Goal: Transaction & Acquisition: Book appointment/travel/reservation

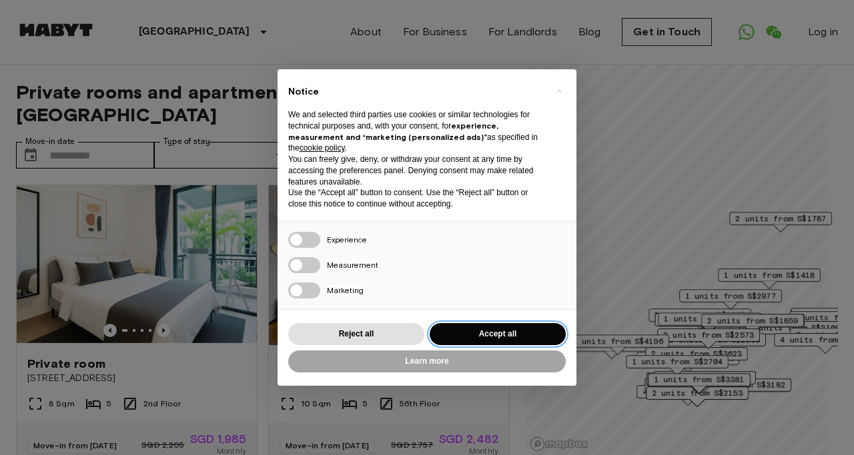
click at [507, 335] on button "Accept all" at bounding box center [497, 334] width 136 height 22
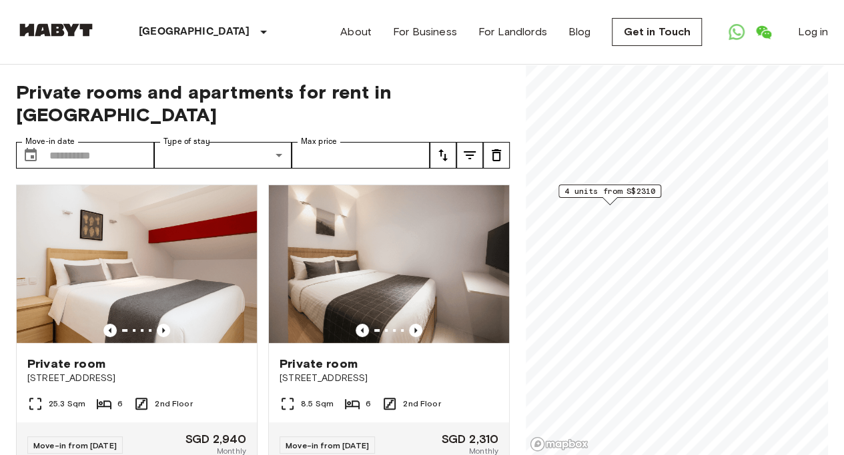
click at [603, 195] on span "4 units from S$2310" at bounding box center [609, 191] width 91 height 12
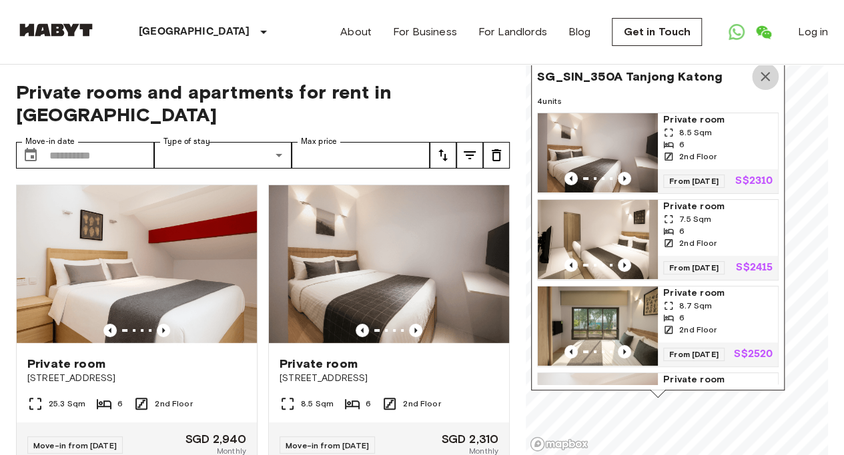
click at [766, 76] on icon "Map marker" at bounding box center [765, 77] width 16 height 16
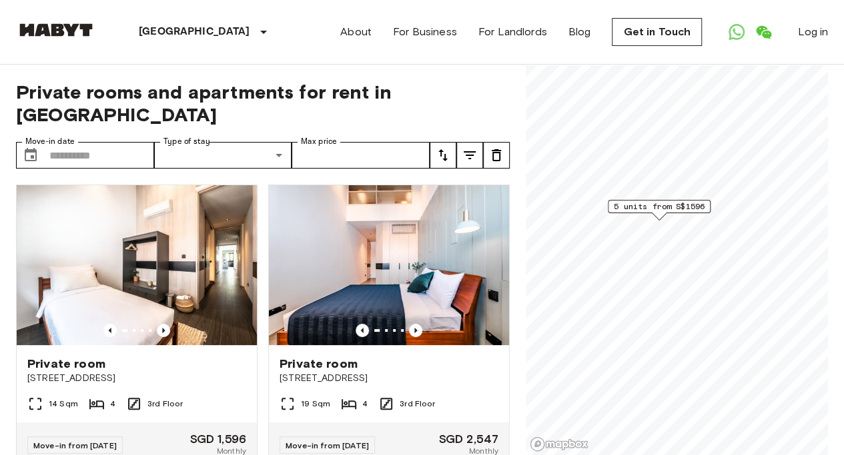
click at [657, 205] on span "5 units from S$1596" at bounding box center [658, 207] width 91 height 12
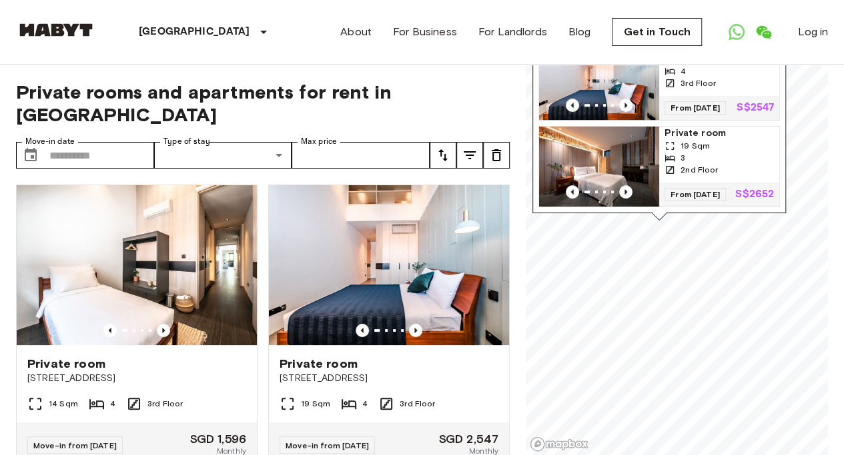
scroll to position [193, 0]
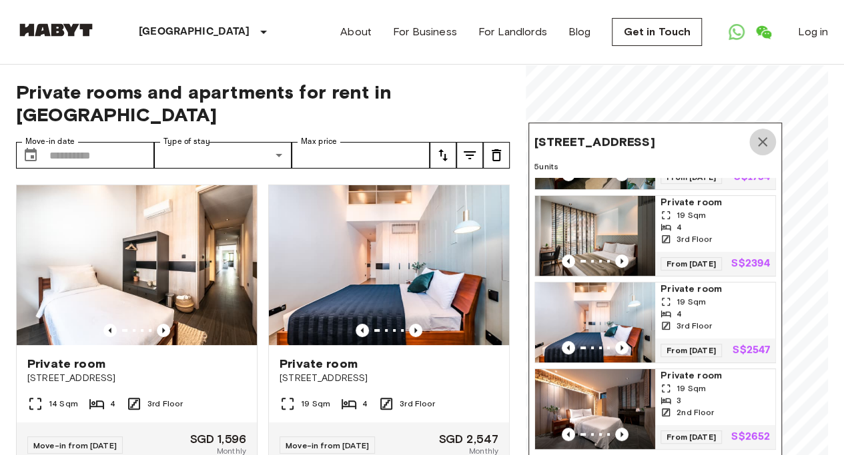
click at [764, 140] on icon "Map marker" at bounding box center [762, 142] width 16 height 16
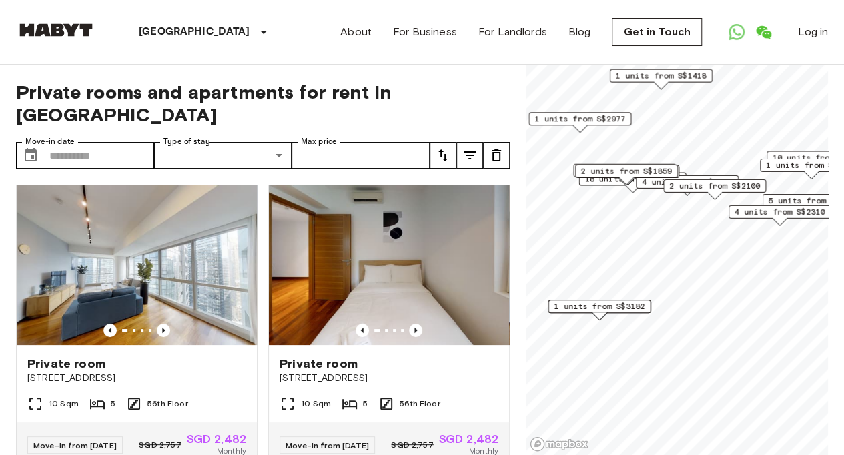
drag, startPoint x: 616, startPoint y: 269, endPoint x: 640, endPoint y: 187, distance: 84.8
click at [641, 187] on span "4 units from S$2669" at bounding box center [686, 182] width 91 height 12
click at [609, 305] on span "1 units from S$3182" at bounding box center [598, 307] width 91 height 12
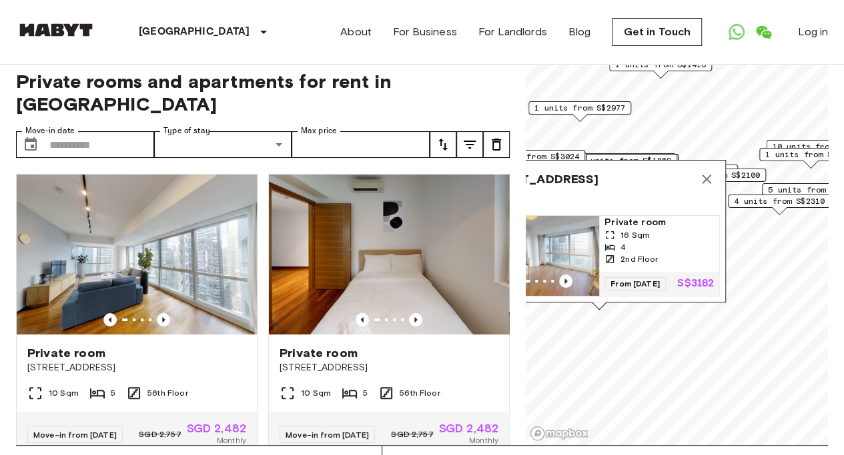
scroll to position [11, 0]
click at [709, 174] on icon "Map marker" at bounding box center [705, 178] width 9 height 9
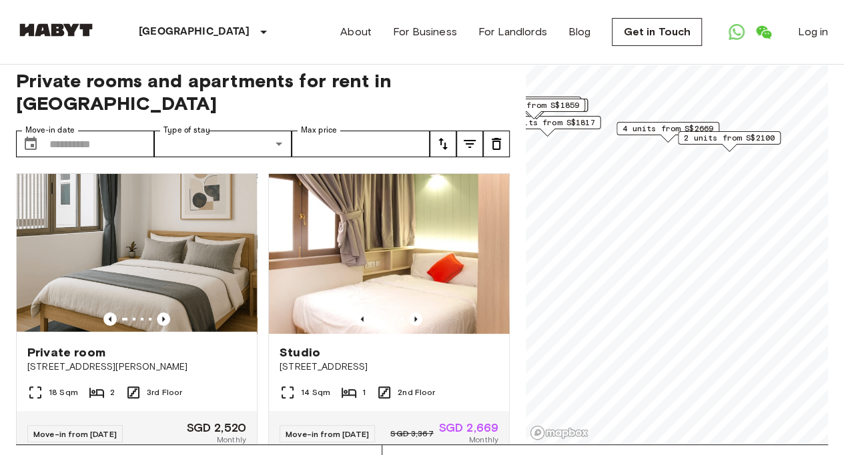
click at [738, 137] on span "2 units from S$2100" at bounding box center [728, 138] width 91 height 12
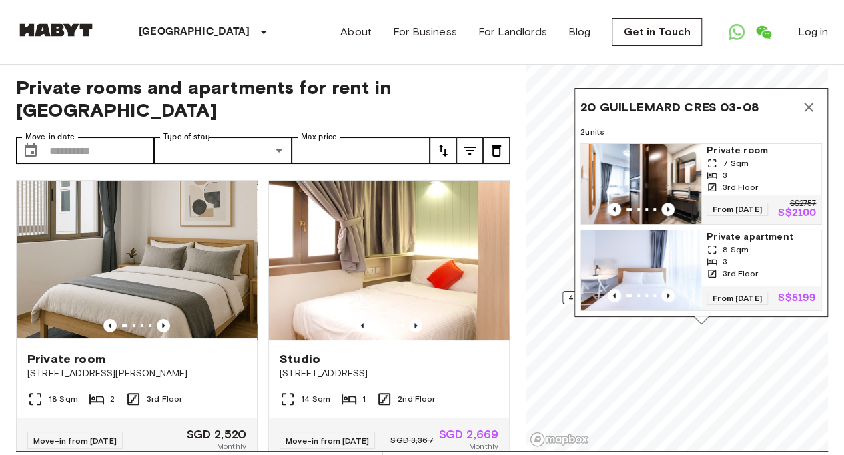
scroll to position [3, 0]
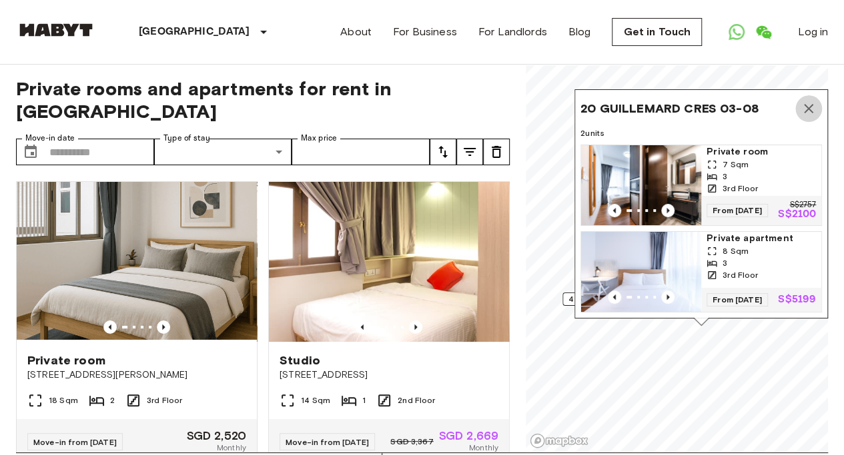
click at [809, 104] on icon "Map marker" at bounding box center [808, 108] width 9 height 9
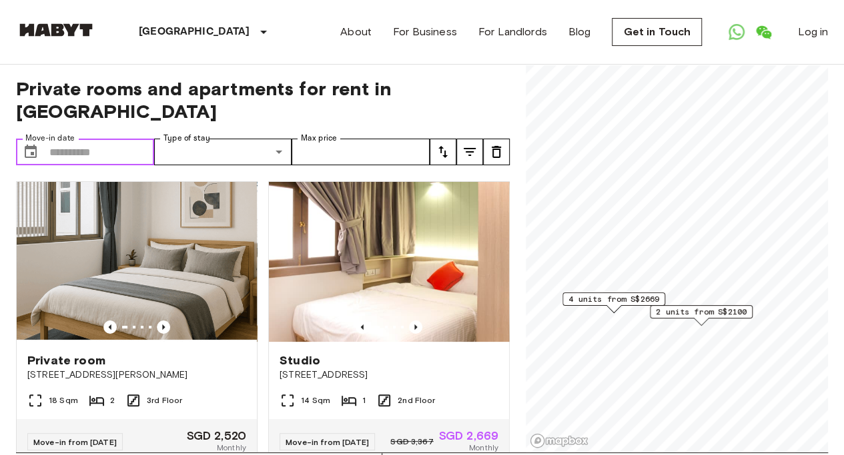
click at [125, 139] on input "Move-in date" at bounding box center [101, 152] width 105 height 27
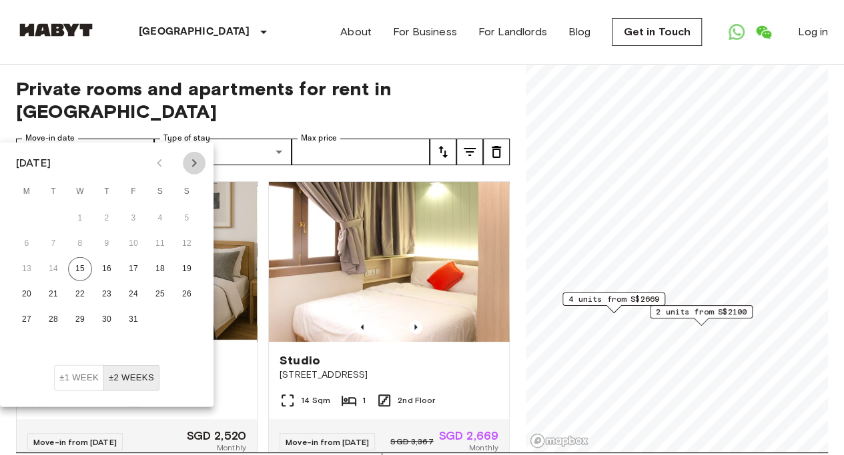
click at [193, 166] on icon "Next month" at bounding box center [194, 163] width 5 height 8
click at [161, 245] on button "8" at bounding box center [160, 244] width 24 height 24
type input "**********"
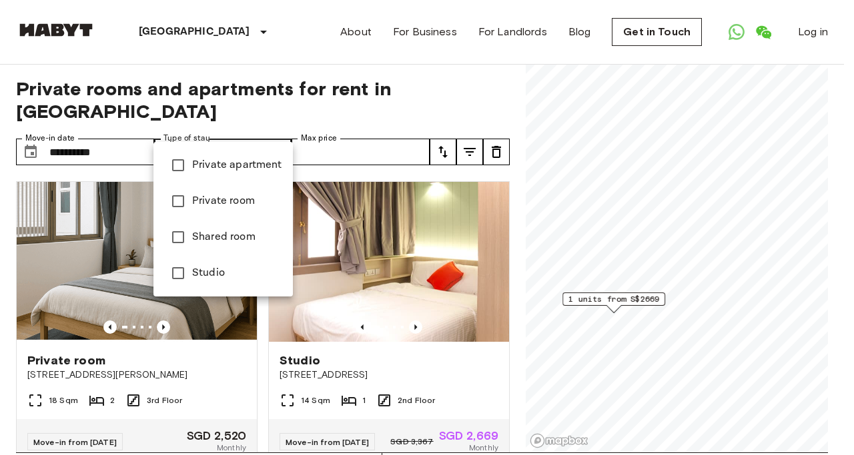
click at [353, 127] on div at bounding box center [427, 227] width 854 height 455
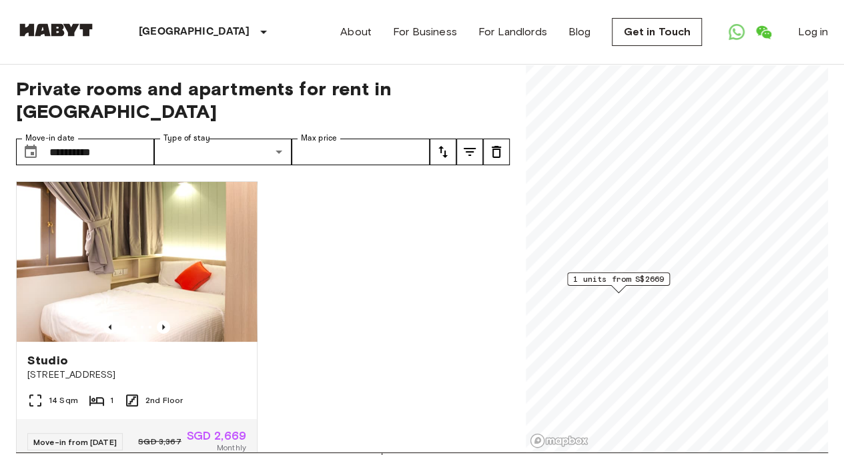
click at [445, 211] on div "Studio 115 Geylang Road Singapore 14 Sqm 1 2nd Floor Move-in from 13 Nov 25 SGD…" at bounding box center [257, 312] width 504 height 282
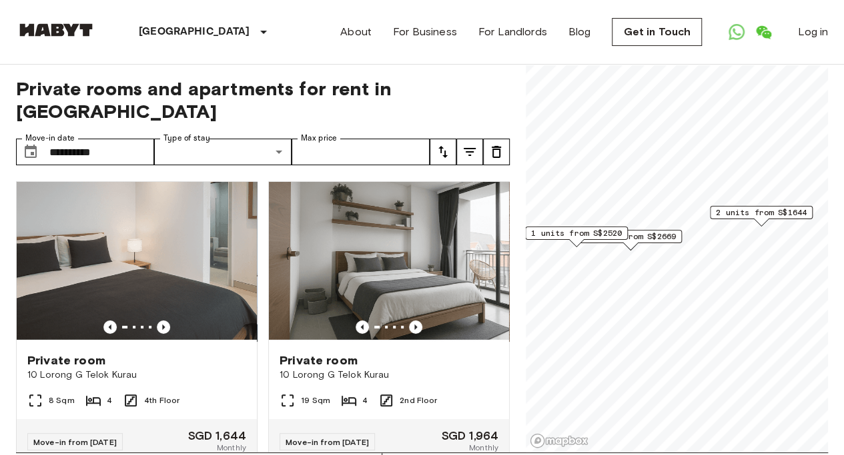
click at [767, 209] on span "2 units from S$1644" at bounding box center [760, 213] width 91 height 12
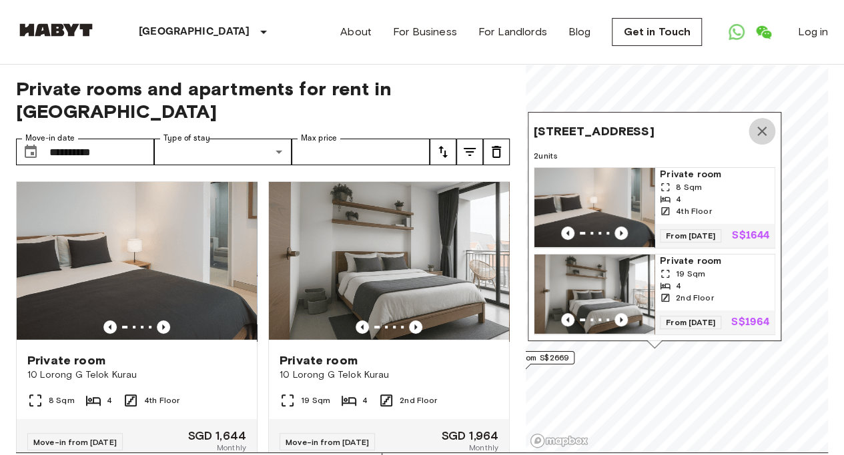
click at [764, 127] on icon "Map marker" at bounding box center [761, 131] width 9 height 9
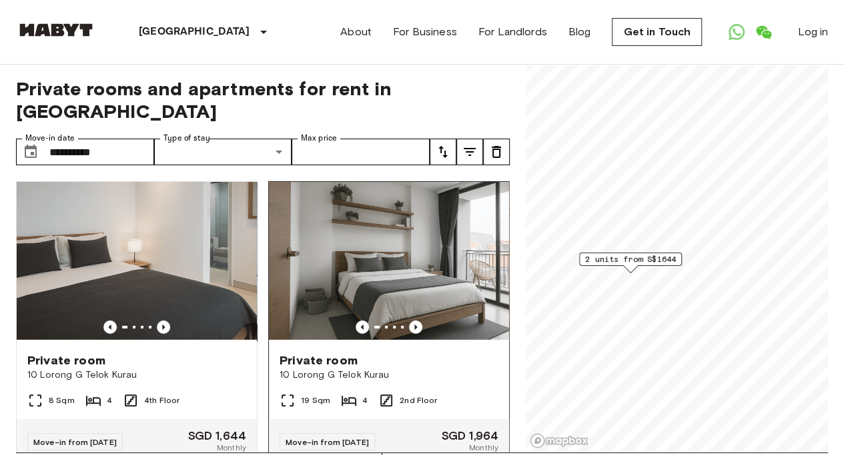
scroll to position [33, 0]
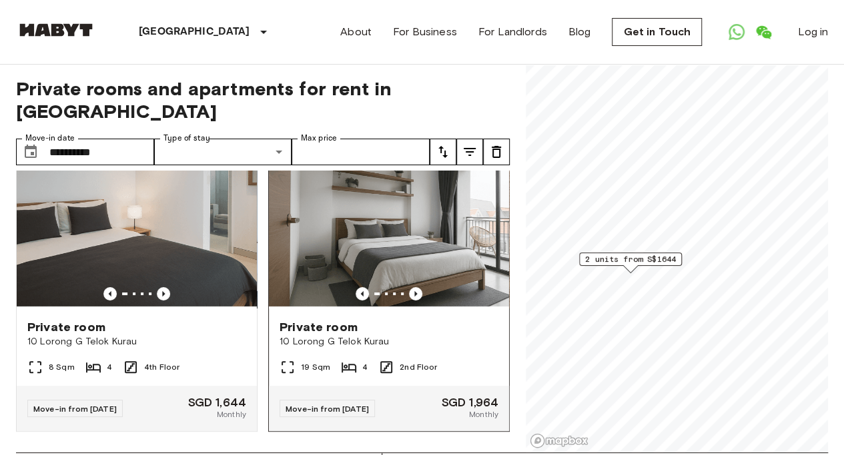
click at [436, 335] on span "10 Lorong G Telok Kurau" at bounding box center [388, 341] width 219 height 13
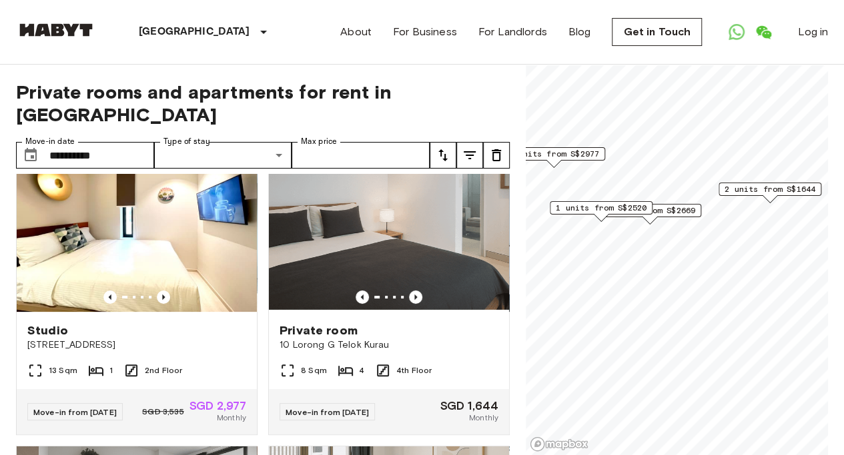
click at [677, 215] on span "1 units from S$2669" at bounding box center [649, 211] width 91 height 12
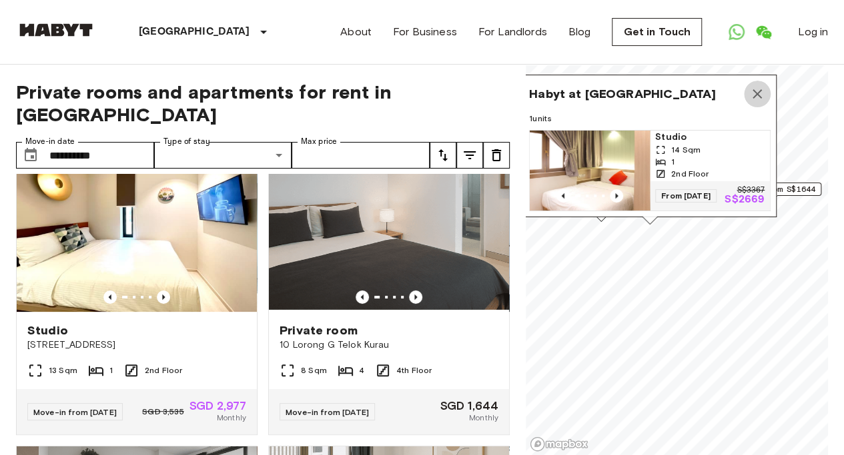
click at [758, 86] on icon "Map marker" at bounding box center [757, 94] width 16 height 16
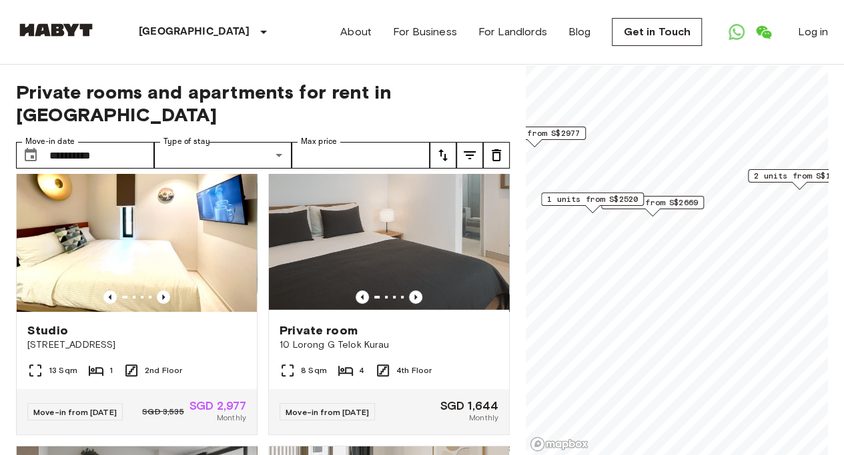
click at [605, 202] on span "1 units from S$2520" at bounding box center [592, 199] width 91 height 12
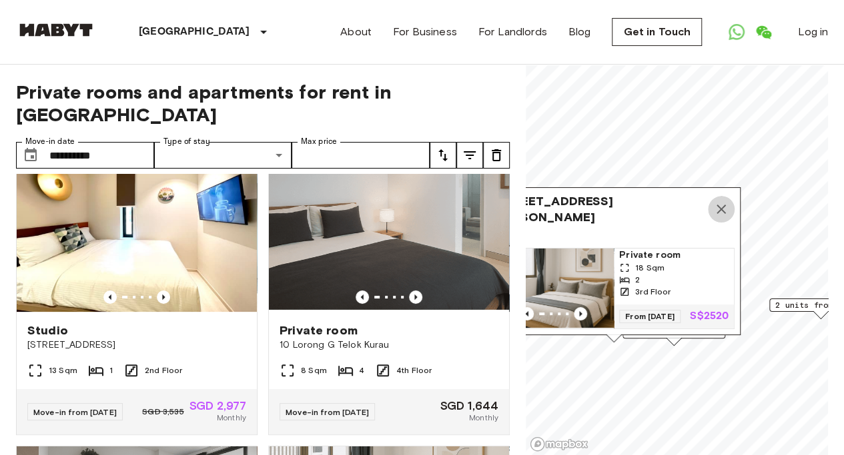
click at [719, 201] on icon "Map marker" at bounding box center [721, 209] width 16 height 16
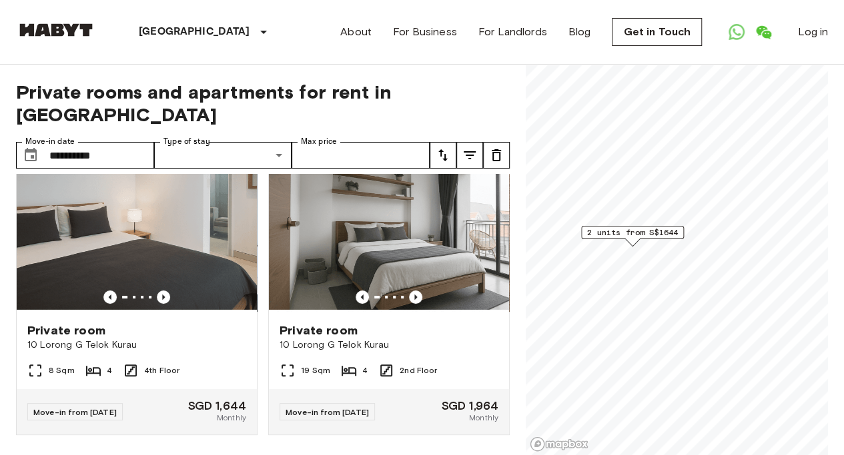
click at [639, 235] on span "2 units from S$1644" at bounding box center [632, 233] width 91 height 12
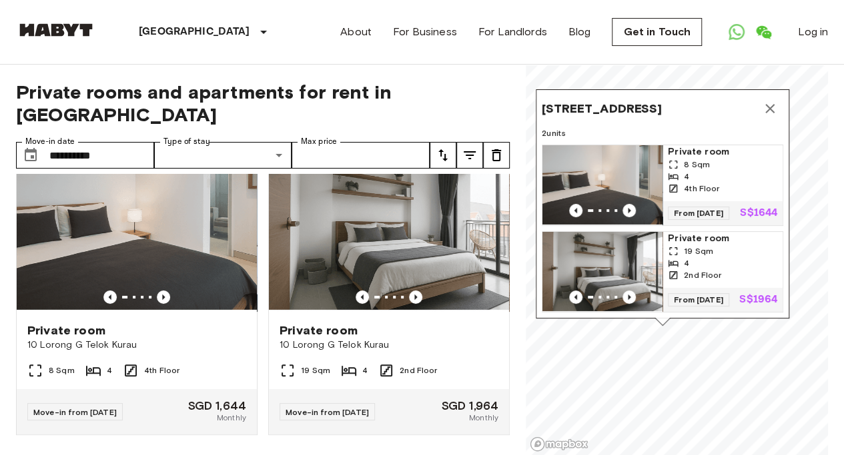
drag, startPoint x: 639, startPoint y: 235, endPoint x: 669, endPoint y: 315, distance: 84.8
click at [669, 315] on div "10 Lorong G Telok Kurau,426175,Singapore,SG 2 units Private room 8 Sqm 4 4th Fl…" at bounding box center [661, 203] width 253 height 229
click at [627, 208] on icon "Previous image" at bounding box center [628, 210] width 3 height 5
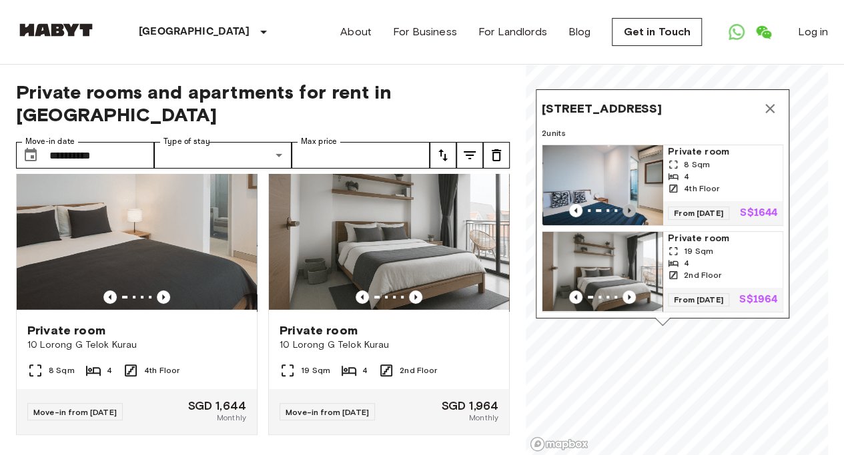
click at [627, 208] on icon "Previous image" at bounding box center [628, 210] width 3 height 5
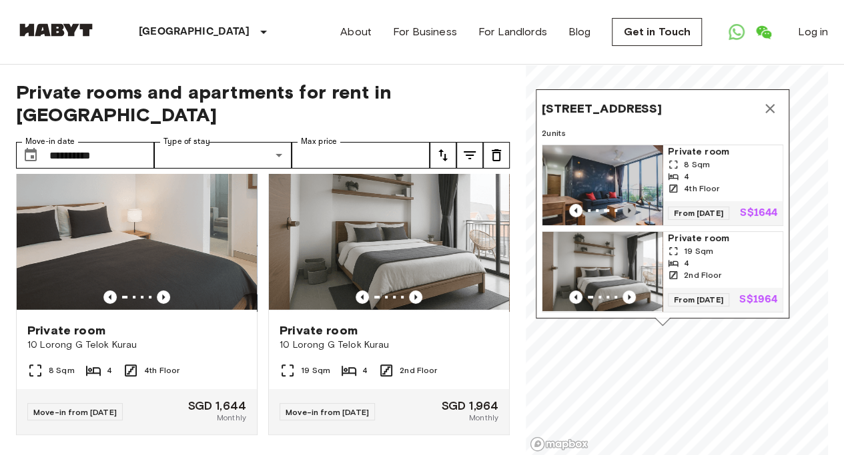
click at [627, 208] on icon "Previous image" at bounding box center [628, 210] width 3 height 5
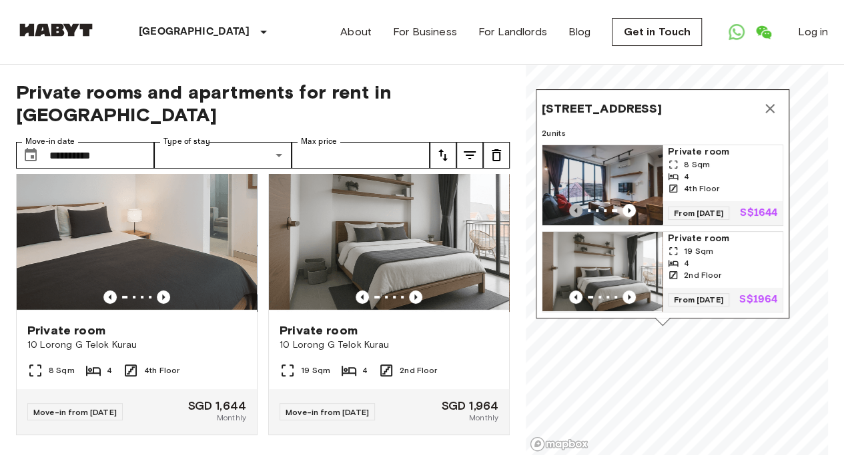
click at [569, 204] on icon "Previous image" at bounding box center [575, 210] width 13 height 13
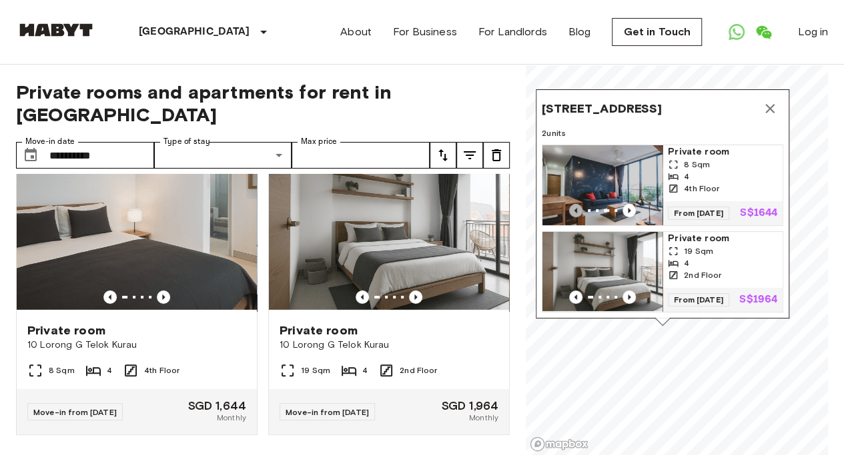
click at [569, 204] on icon "Previous image" at bounding box center [575, 210] width 13 height 13
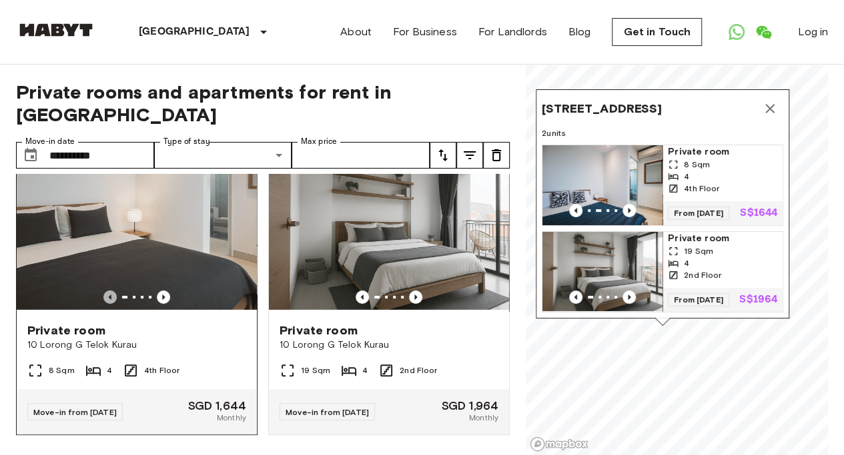
click at [108, 291] on icon "Previous image" at bounding box center [109, 297] width 13 height 13
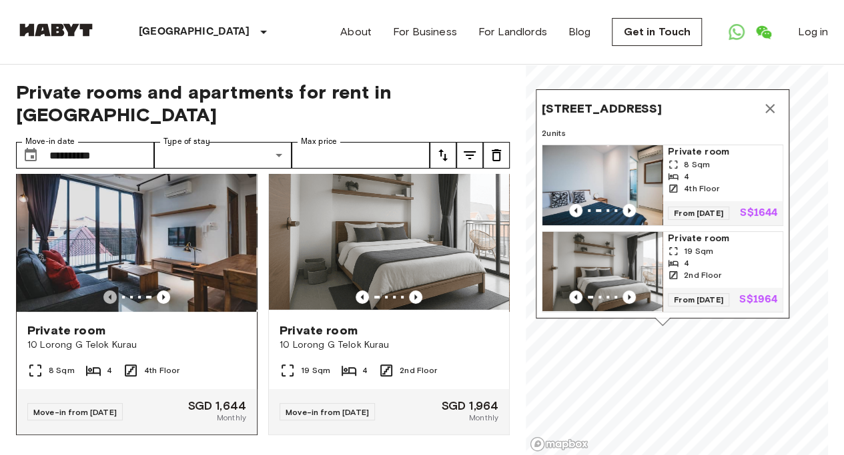
click at [108, 291] on icon "Previous image" at bounding box center [109, 297] width 13 height 13
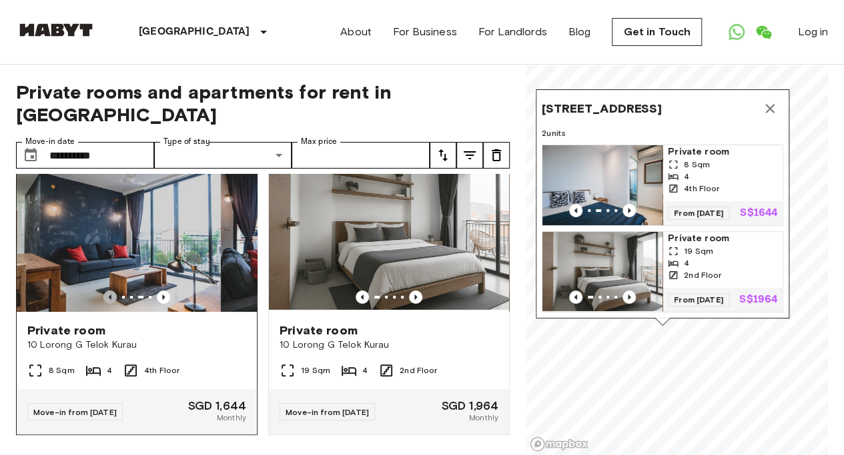
click at [108, 291] on icon "Previous image" at bounding box center [109, 297] width 13 height 13
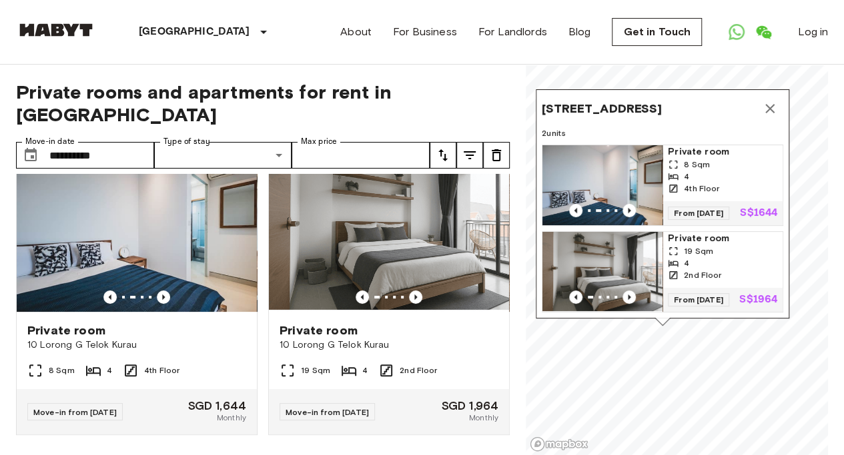
click at [721, 257] on div "4" at bounding box center [721, 263] width 109 height 12
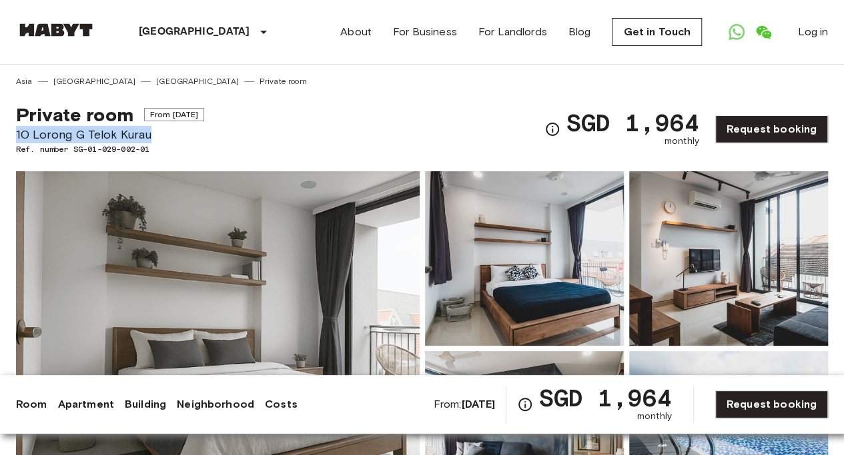
drag, startPoint x: 87, startPoint y: 122, endPoint x: 7, endPoint y: 138, distance: 81.6
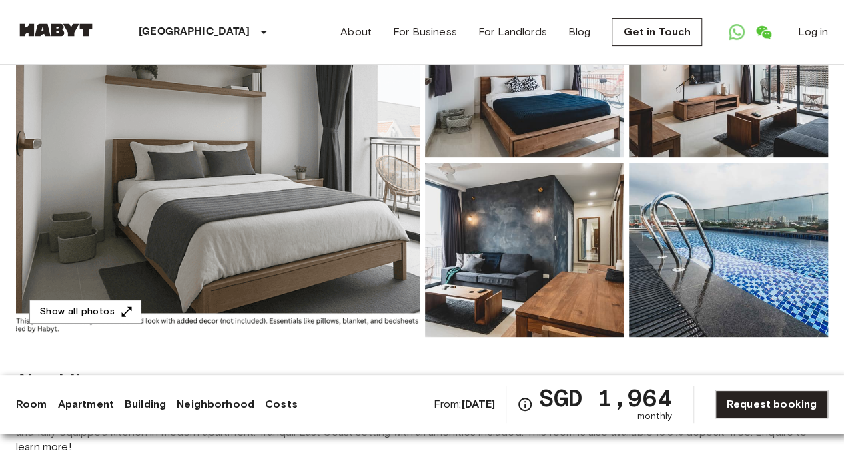
scroll to position [131, 0]
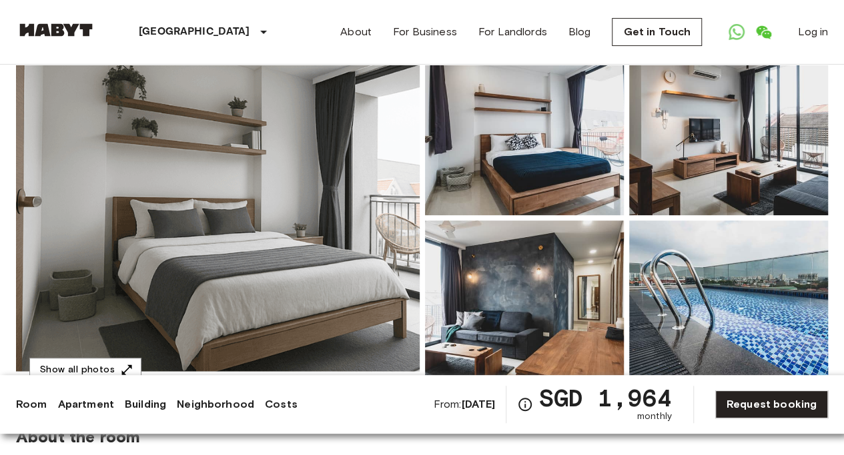
click at [332, 174] on img at bounding box center [217, 218] width 403 height 355
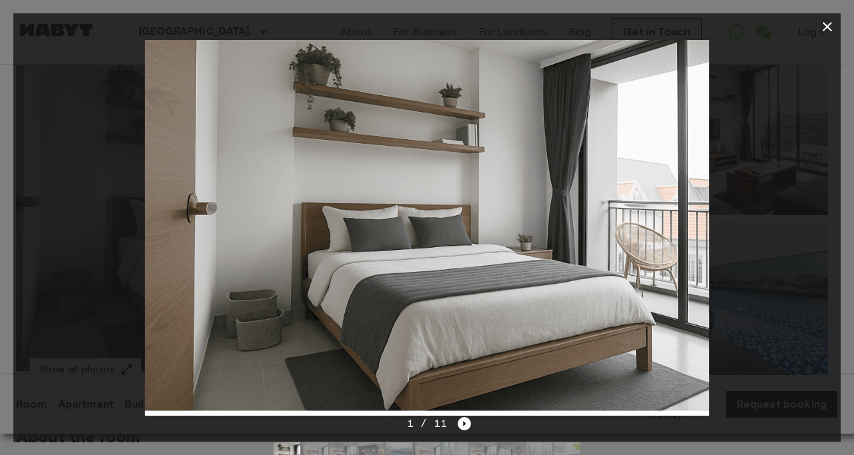
click at [601, 247] on img at bounding box center [427, 228] width 564 height 376
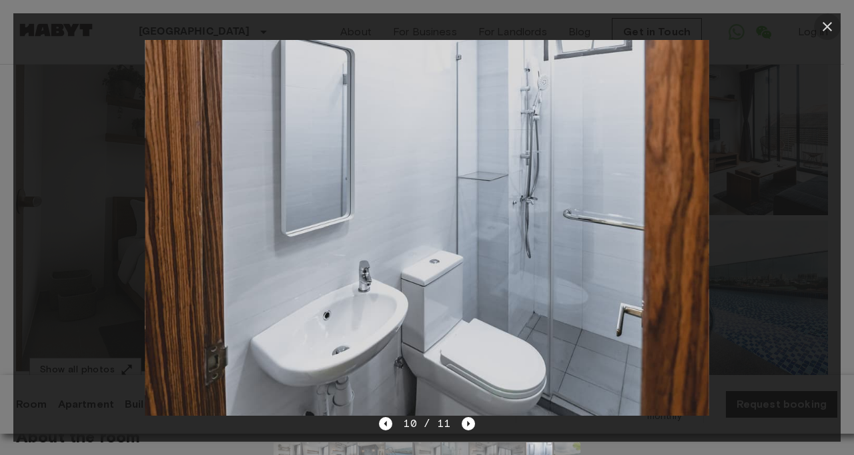
click at [832, 23] on icon "button" at bounding box center [827, 27] width 16 height 16
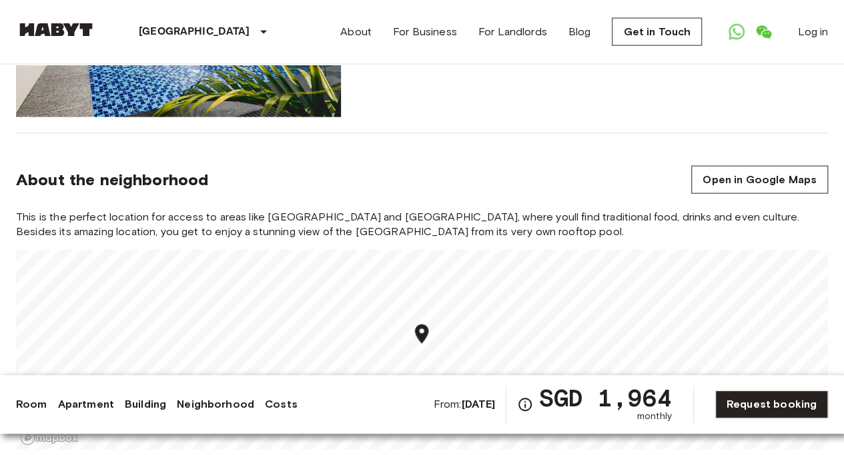
scroll to position [1423, 0]
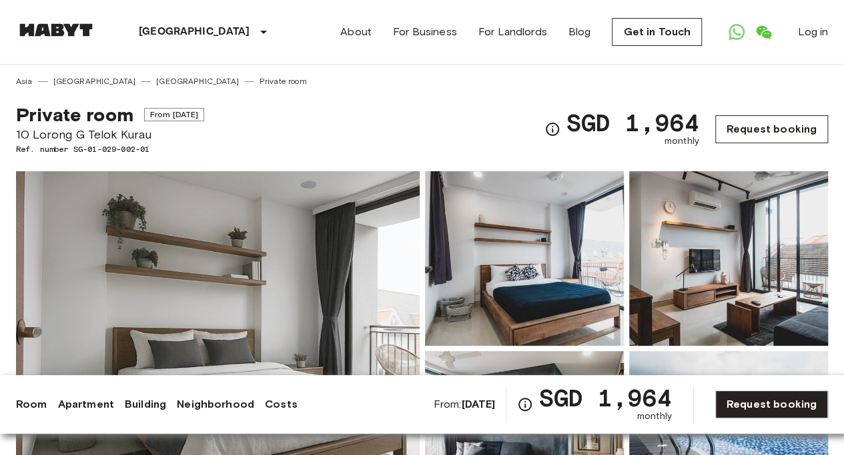
click at [777, 129] on link "Request booking" at bounding box center [771, 129] width 113 height 28
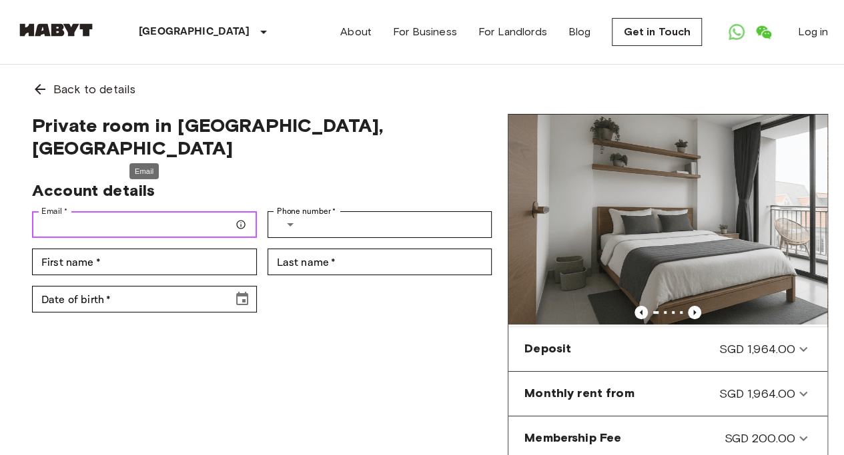
click at [176, 211] on input "Email   *" at bounding box center [144, 224] width 225 height 27
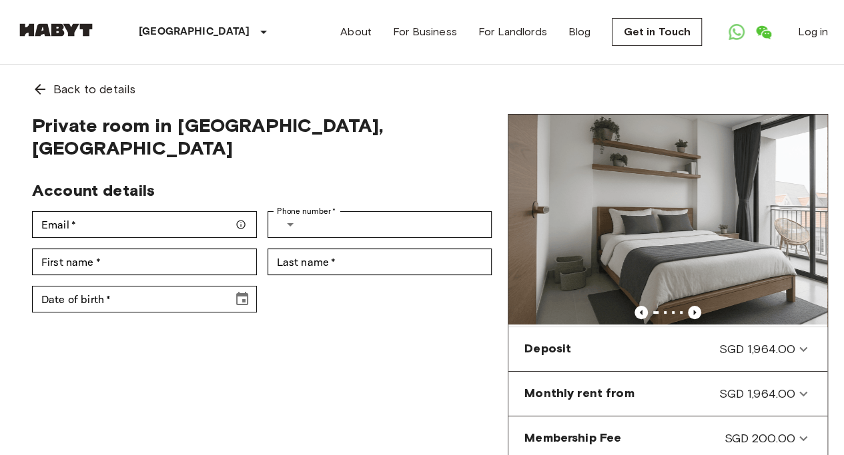
click at [371, 338] on div "Private room in [GEOGRAPHIC_DATA], East - Eunos Account details Email   * Email…" at bounding box center [261, 381] width 491 height 534
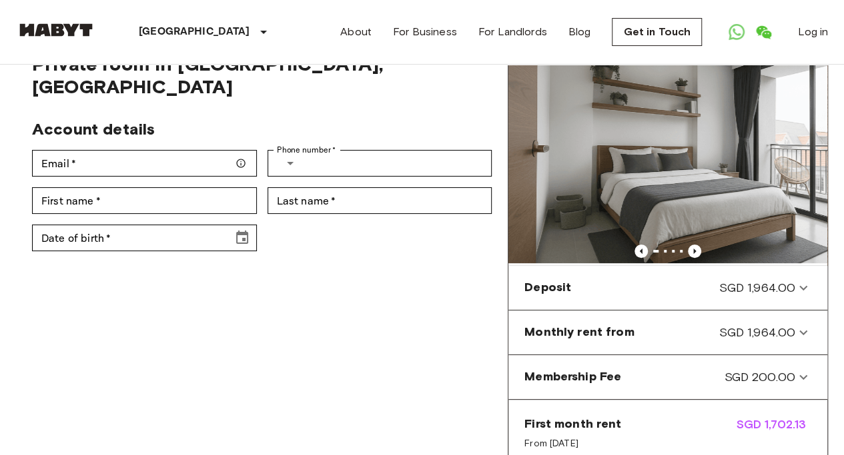
scroll to position [51, 0]
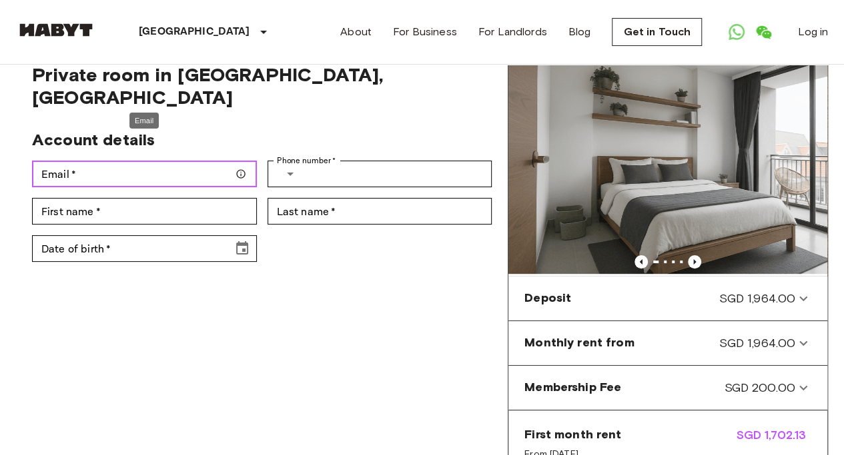
click at [177, 161] on input "Email   *" at bounding box center [144, 174] width 225 height 27
type input "**********"
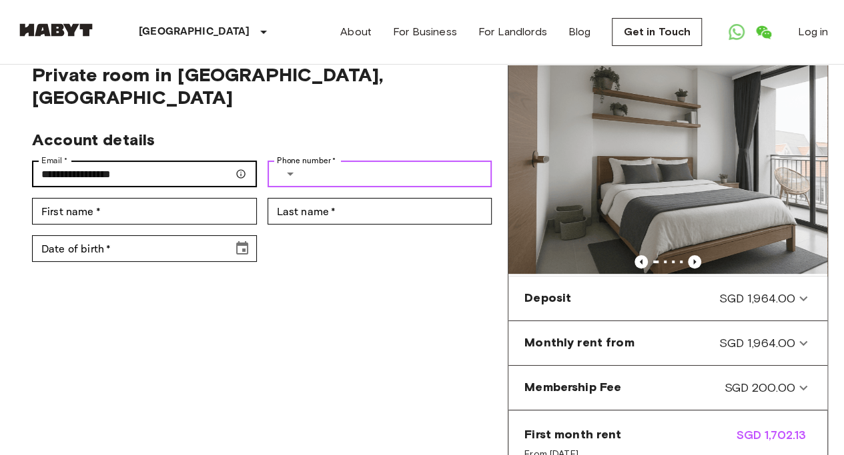
type input "**********"
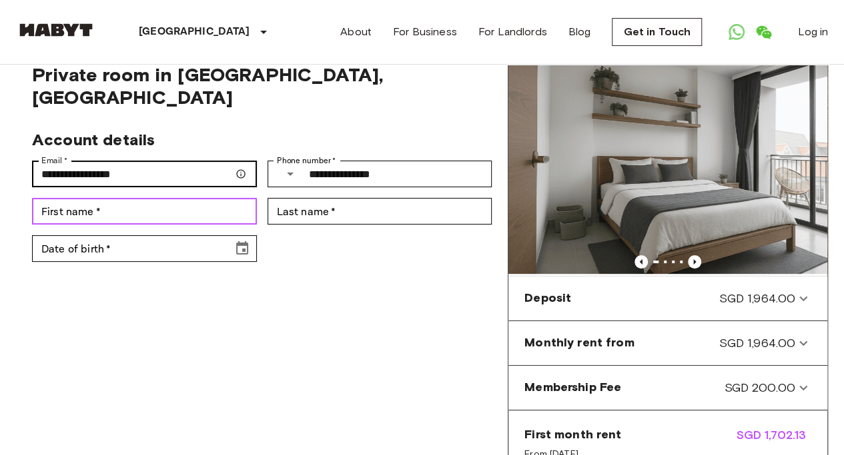
type input "*******"
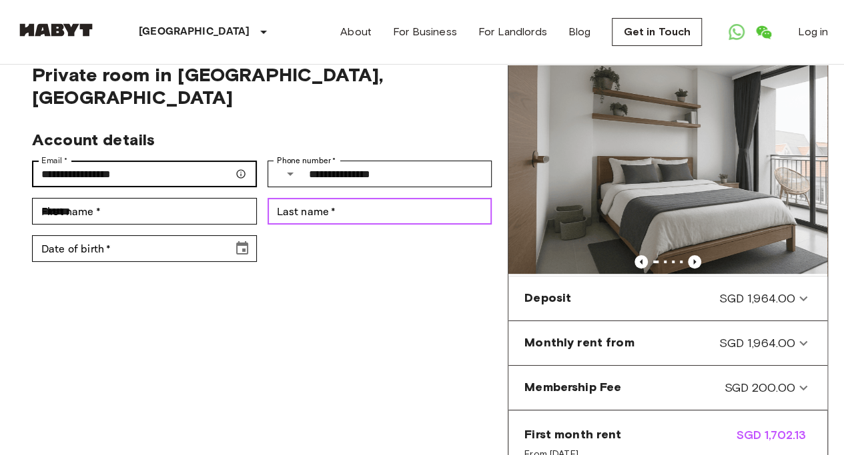
type input "*******"
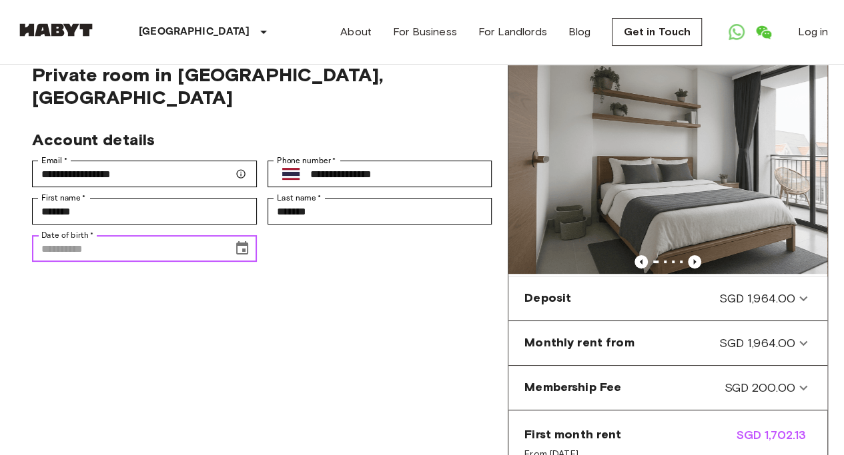
click at [213, 235] on input "Date of birth   *" at bounding box center [127, 248] width 191 height 27
click at [239, 241] on icon "Choose date, selected date is Dec 11, 191" at bounding box center [242, 249] width 16 height 16
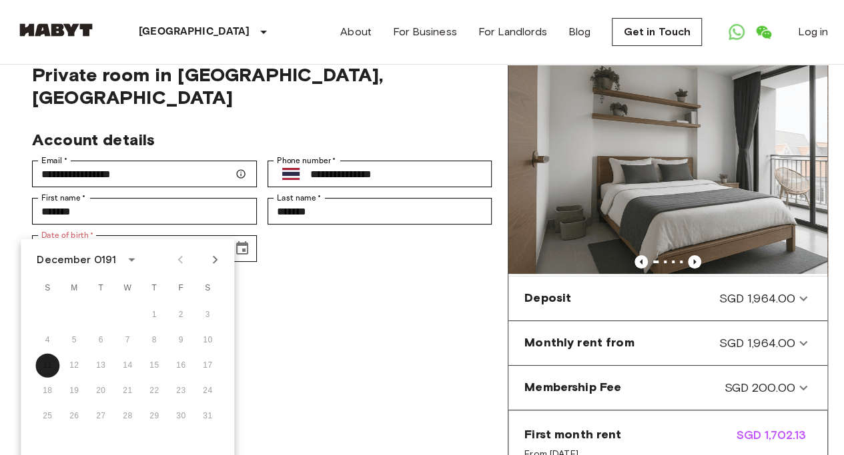
click at [105, 257] on div "December 0191" at bounding box center [76, 260] width 79 height 16
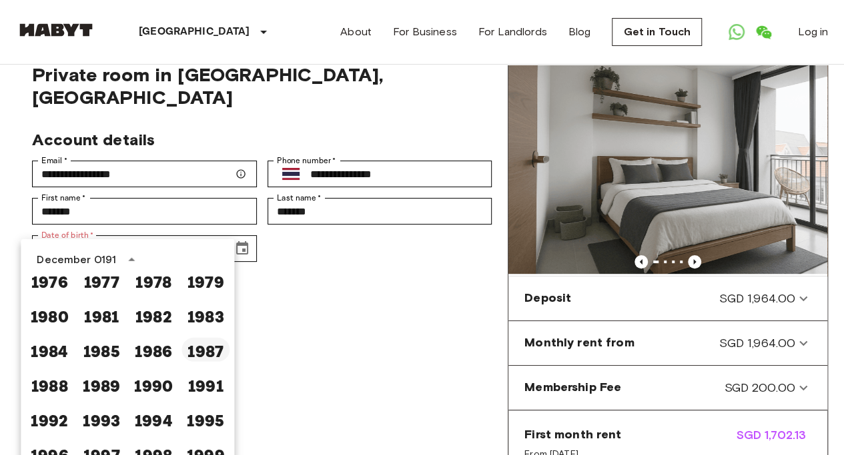
scroll to position [673, 0]
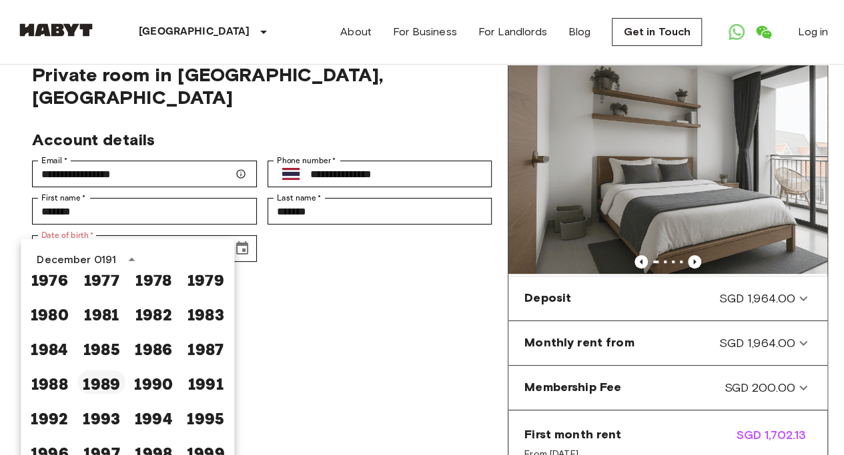
click at [96, 378] on button "1989" at bounding box center [101, 383] width 48 height 24
type input "**********"
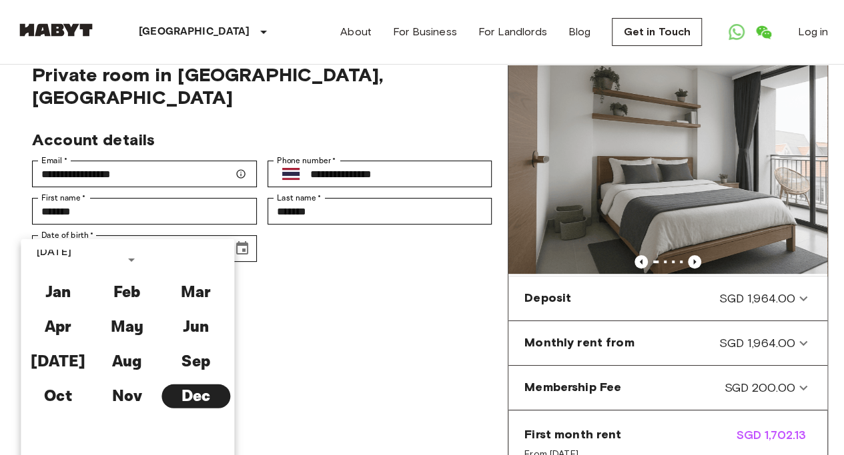
scroll to position [0, 0]
click at [188, 396] on button "Dec" at bounding box center [195, 397] width 69 height 24
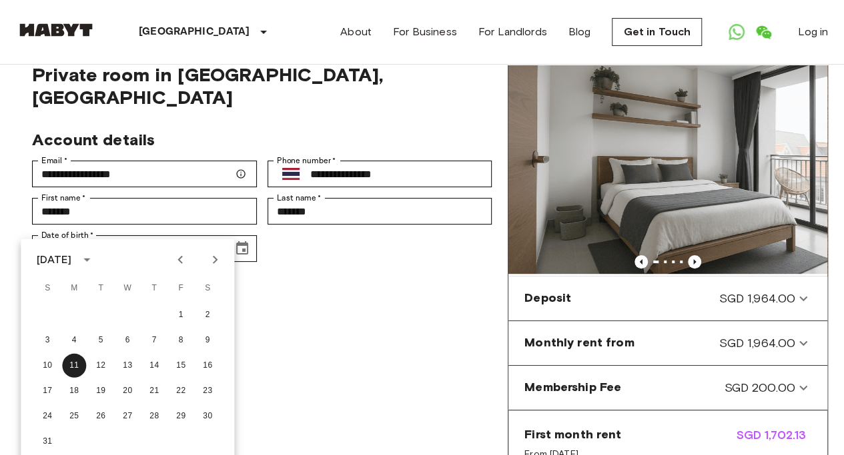
scroll to position [57, 0]
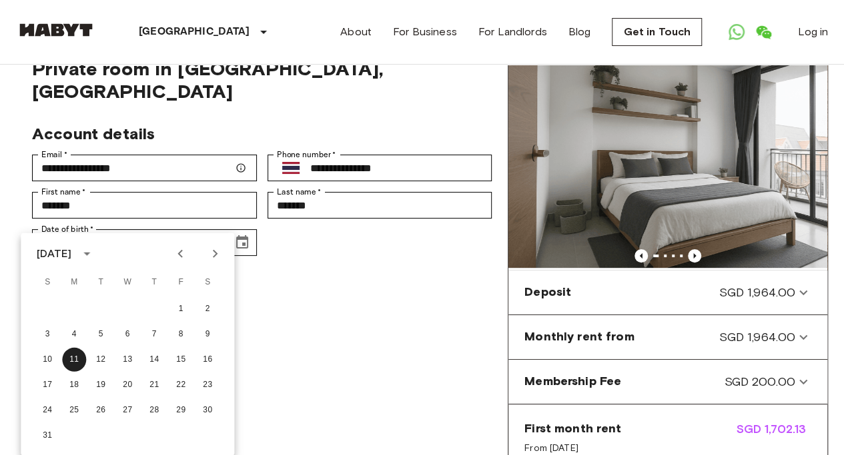
click at [320, 347] on div "**********" at bounding box center [261, 324] width 491 height 534
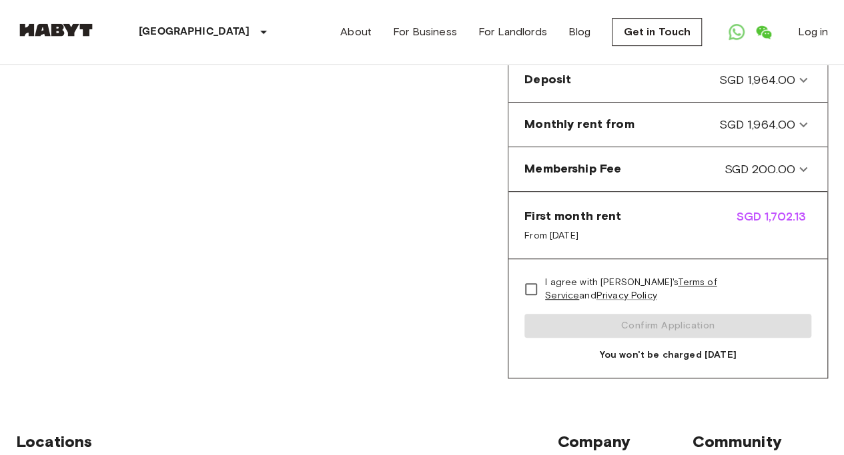
scroll to position [281, 0]
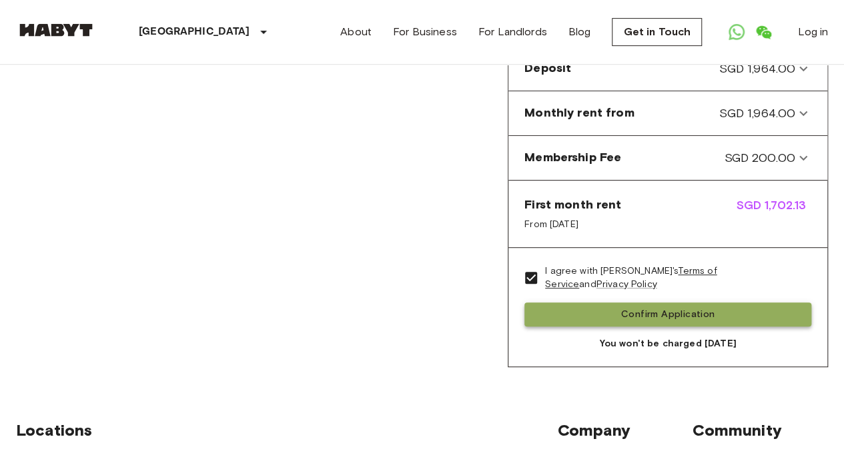
click at [544, 307] on button "Confirm Application" at bounding box center [667, 315] width 287 height 25
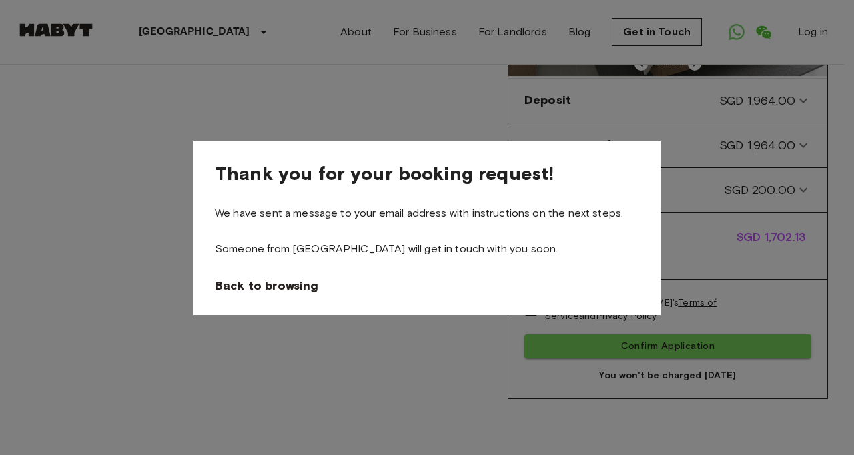
scroll to position [265, 0]
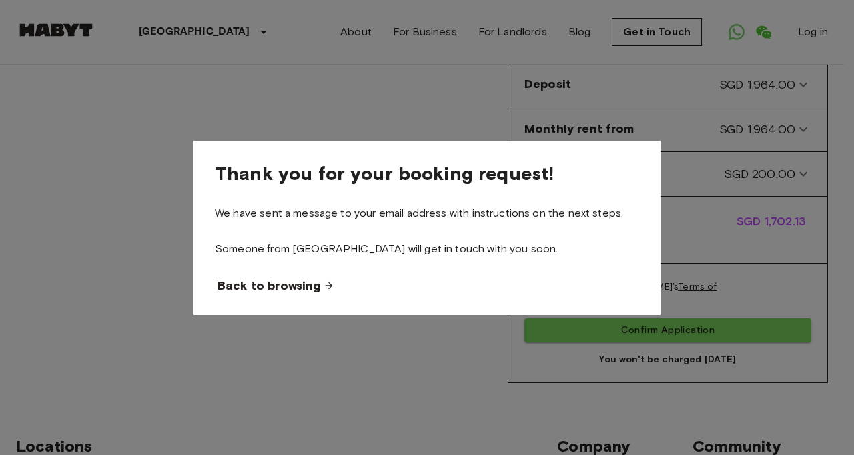
click at [323, 288] on icon at bounding box center [328, 286] width 11 height 11
